Goal: Register for event/course

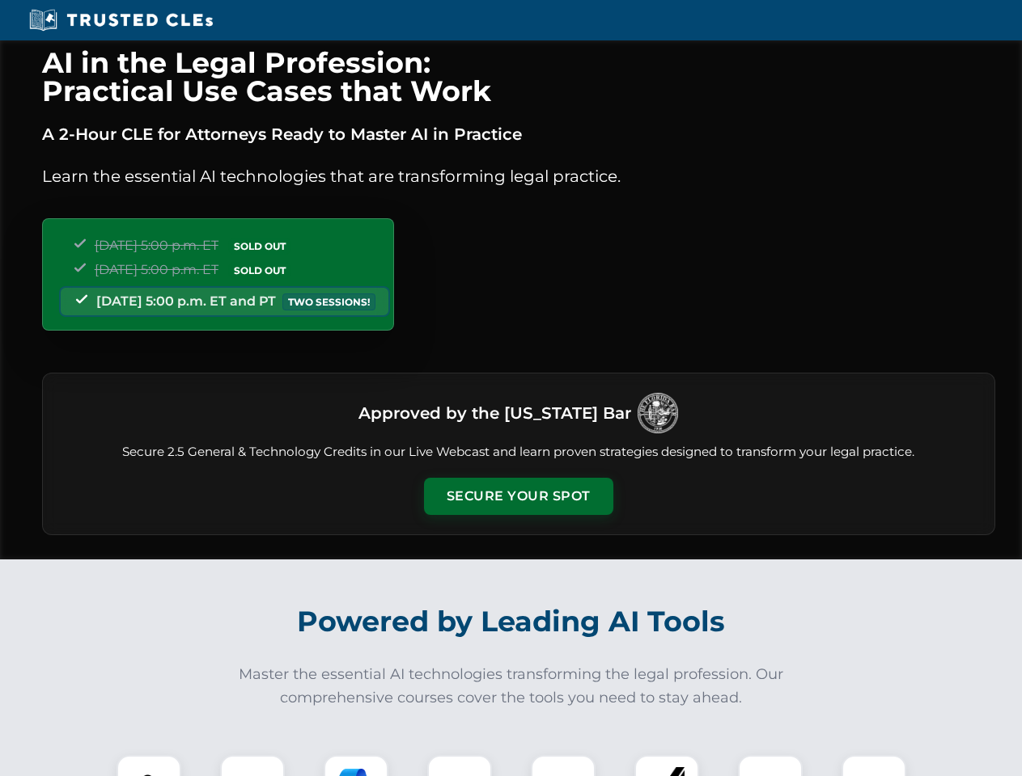
click at [518, 497] on button "Secure Your Spot" at bounding box center [518, 496] width 189 height 37
click at [149, 766] on img at bounding box center [148, 787] width 47 height 47
